Goal: Navigation & Orientation: Find specific page/section

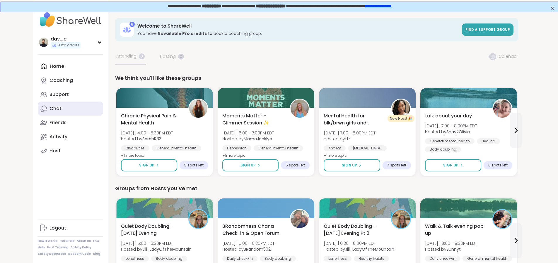
click at [38, 103] on link "Chat" at bounding box center [70, 108] width 65 height 14
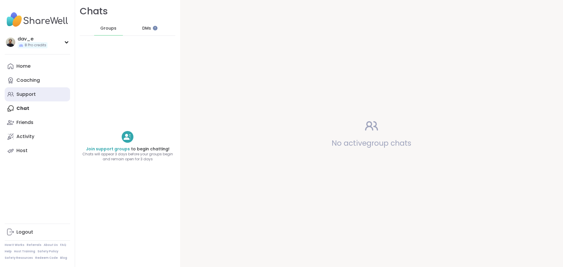
click at [33, 91] on div "Support" at bounding box center [25, 94] width 19 height 6
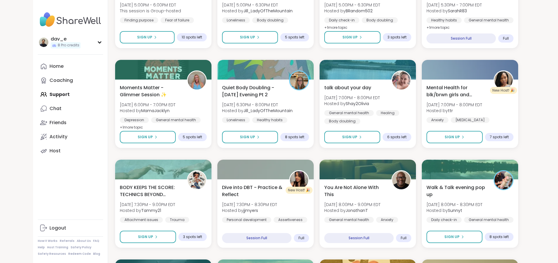
scroll to position [117, 0]
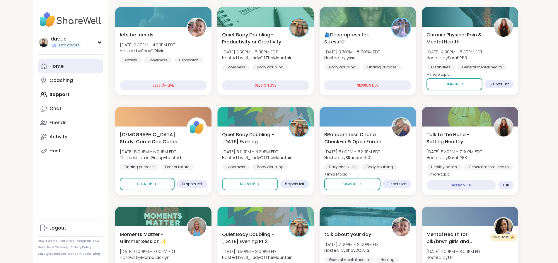
click at [38, 59] on link "Home" at bounding box center [70, 66] width 65 height 14
